Goal: Information Seeking & Learning: Learn about a topic

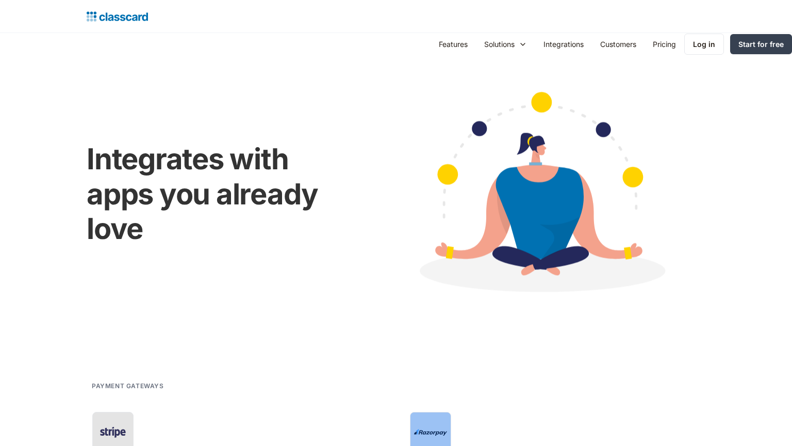
scroll to position [424, 0]
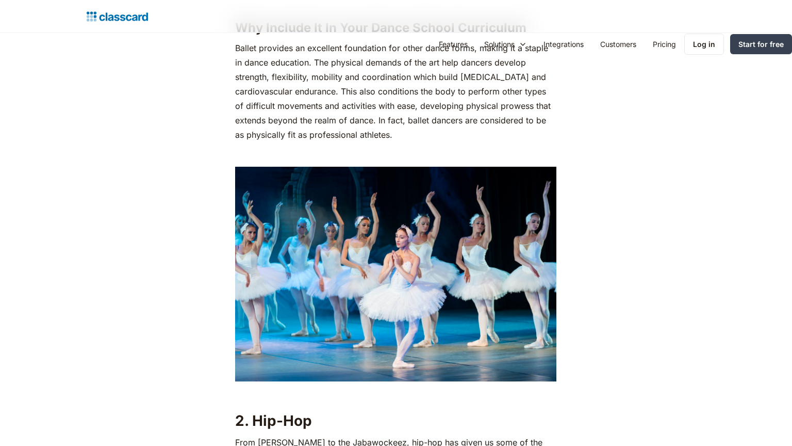
scroll to position [1597, 0]
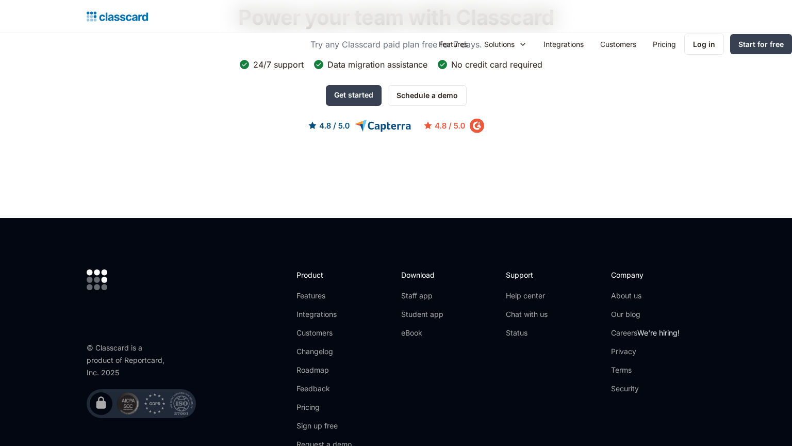
scroll to position [966, 0]
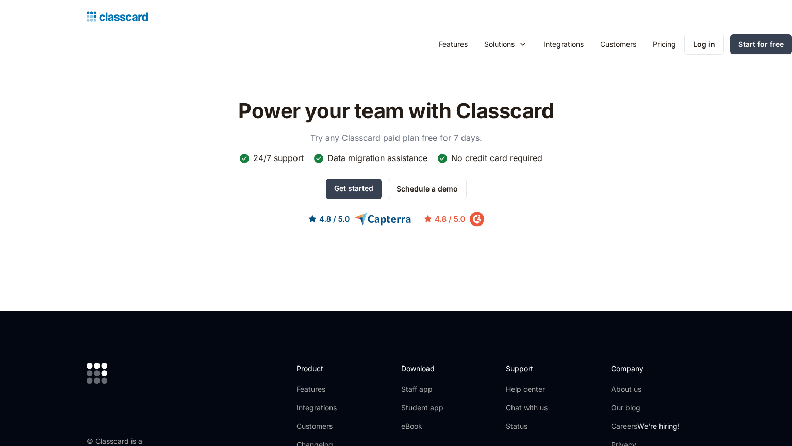
scroll to position [1045, 0]
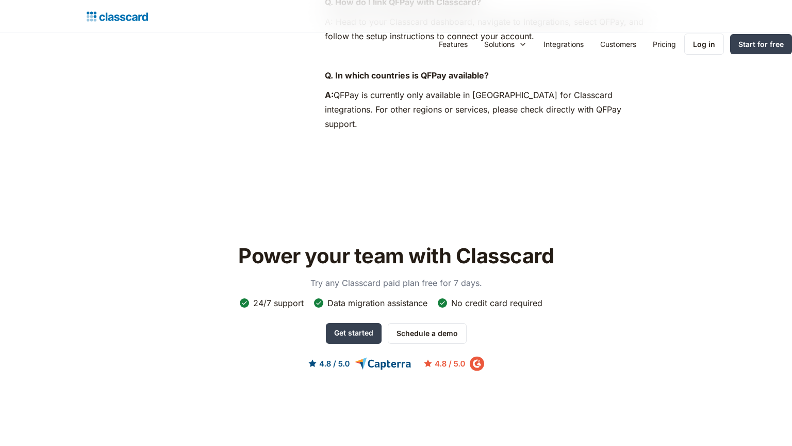
scroll to position [1163, 0]
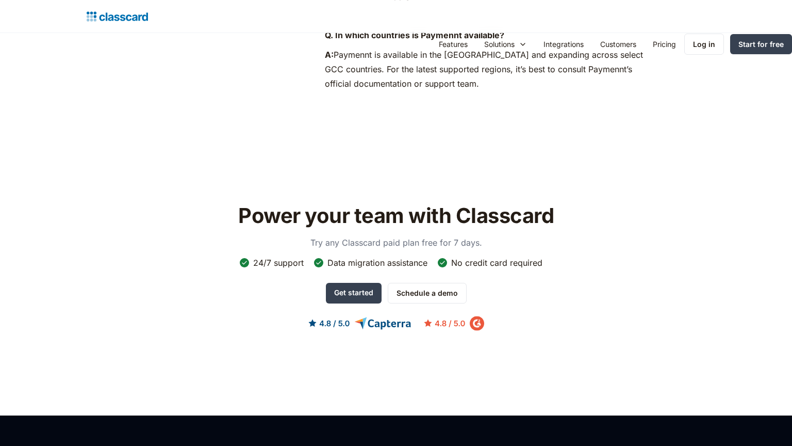
scroll to position [1163, 0]
